Goal: Task Accomplishment & Management: Manage account settings

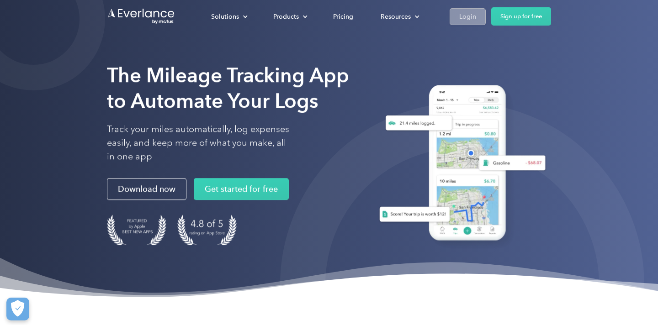
click at [469, 18] on div "Login" at bounding box center [467, 16] width 17 height 11
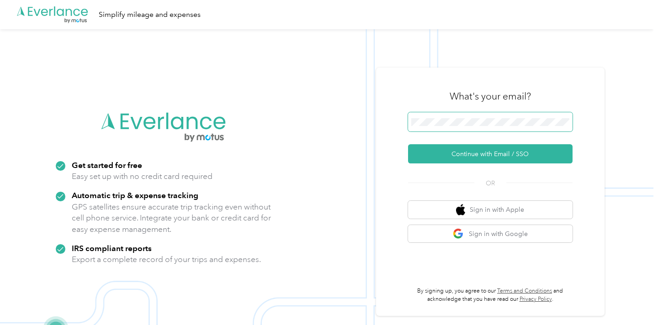
click at [488, 127] on span at bounding box center [490, 121] width 164 height 19
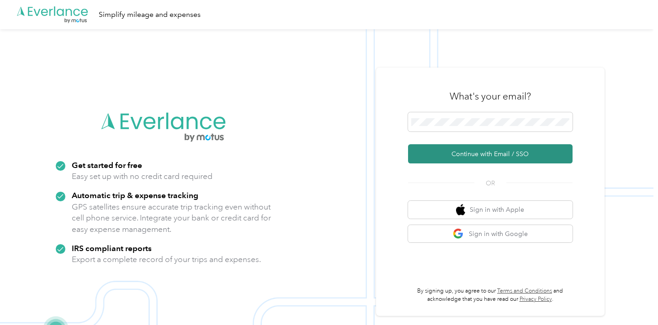
click at [495, 153] on button "Continue with Email / SSO" at bounding box center [490, 153] width 164 height 19
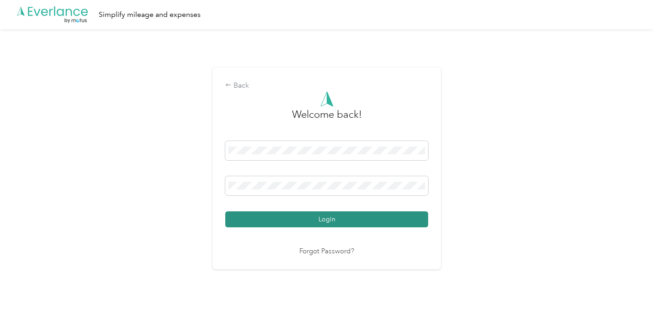
click at [360, 225] on button "Login" at bounding box center [326, 219] width 203 height 16
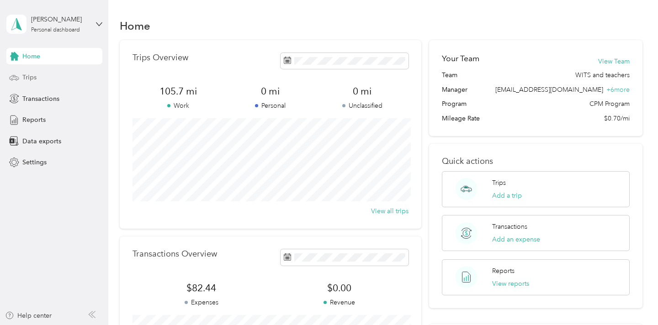
click at [33, 79] on span "Trips" at bounding box center [29, 78] width 14 height 10
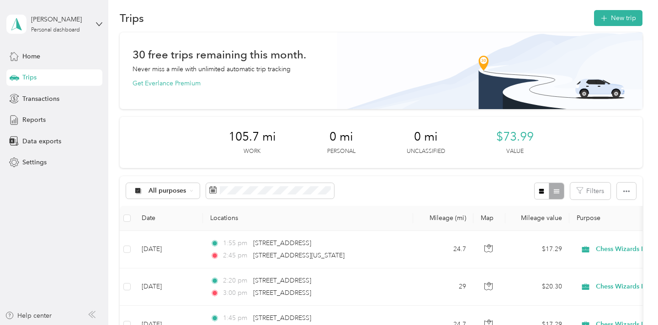
scroll to position [26, 0]
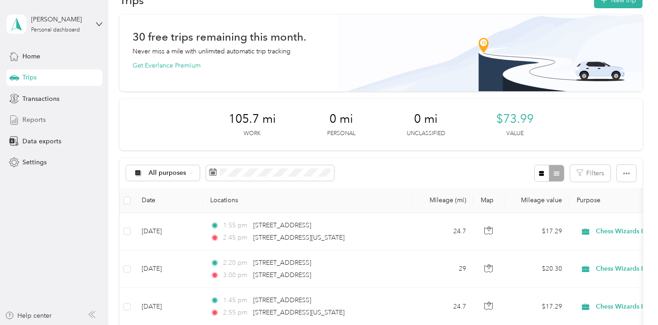
click at [42, 122] on span "Reports" at bounding box center [33, 120] width 23 height 10
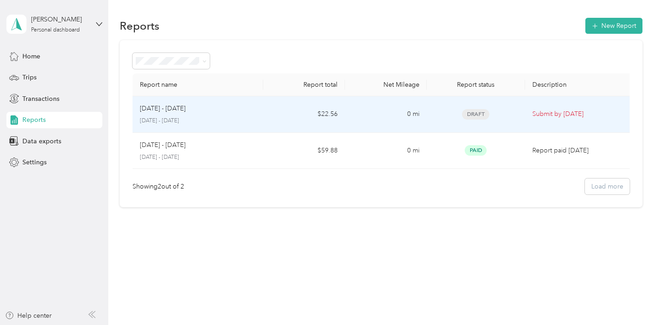
click at [216, 122] on p "Sep 22 - Oct 5, 2025" at bounding box center [198, 121] width 116 height 8
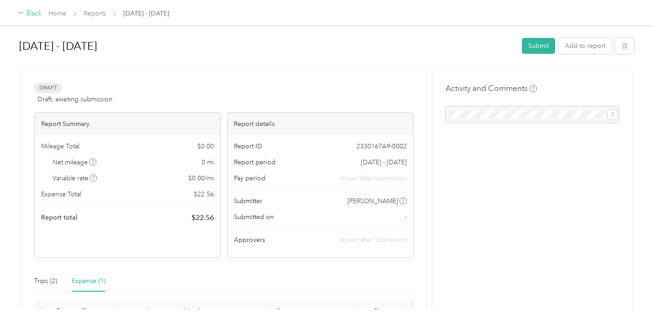
click at [31, 18] on div "Back" at bounding box center [30, 13] width 24 height 11
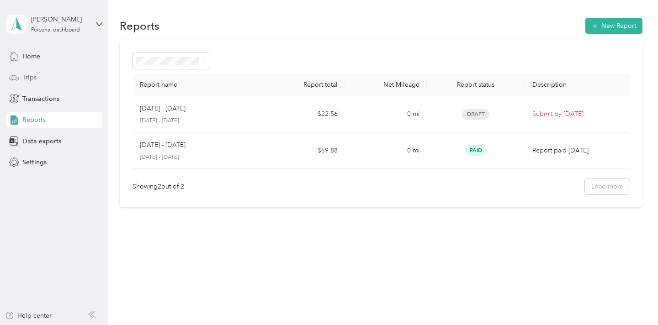
click at [31, 78] on span "Trips" at bounding box center [29, 78] width 14 height 10
